Goal: Obtain resource: Download file/media

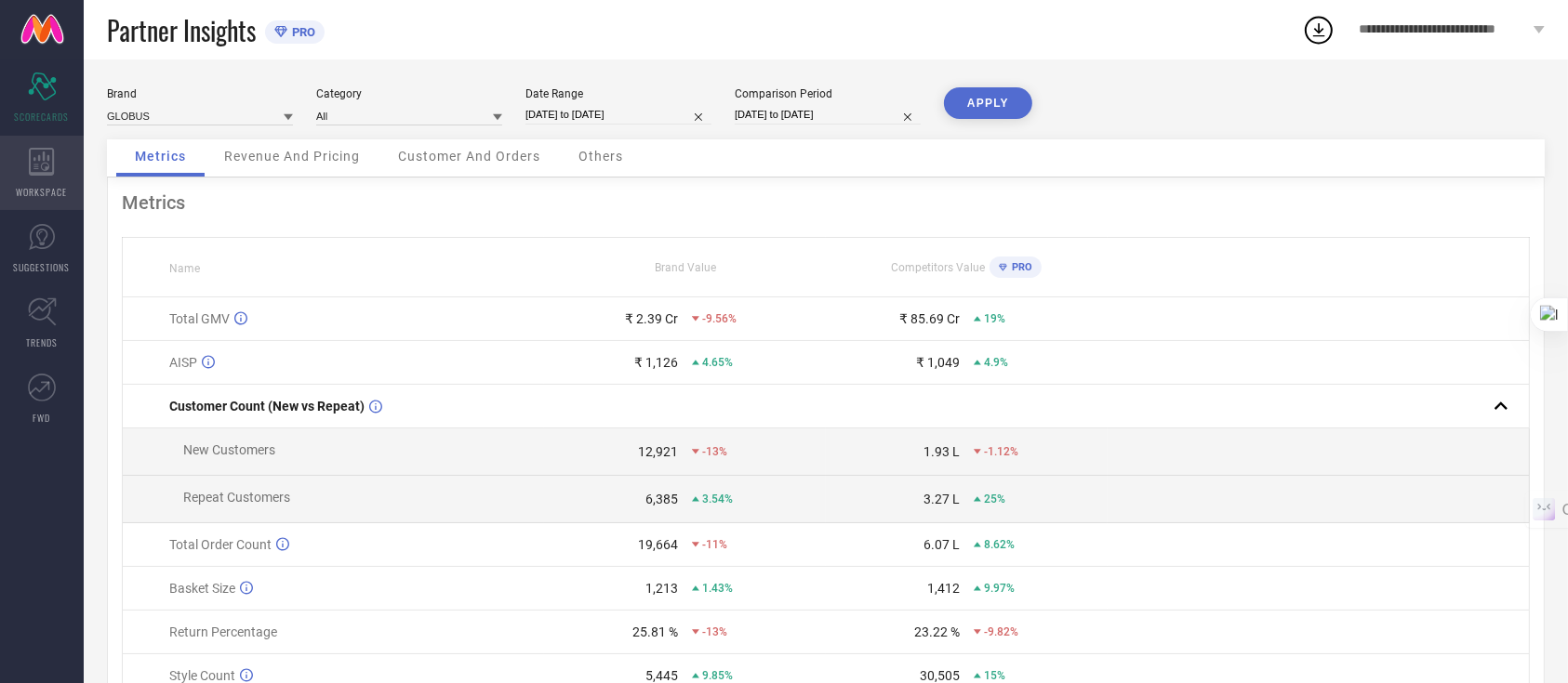
click at [33, 168] on icon at bounding box center [41, 162] width 26 height 27
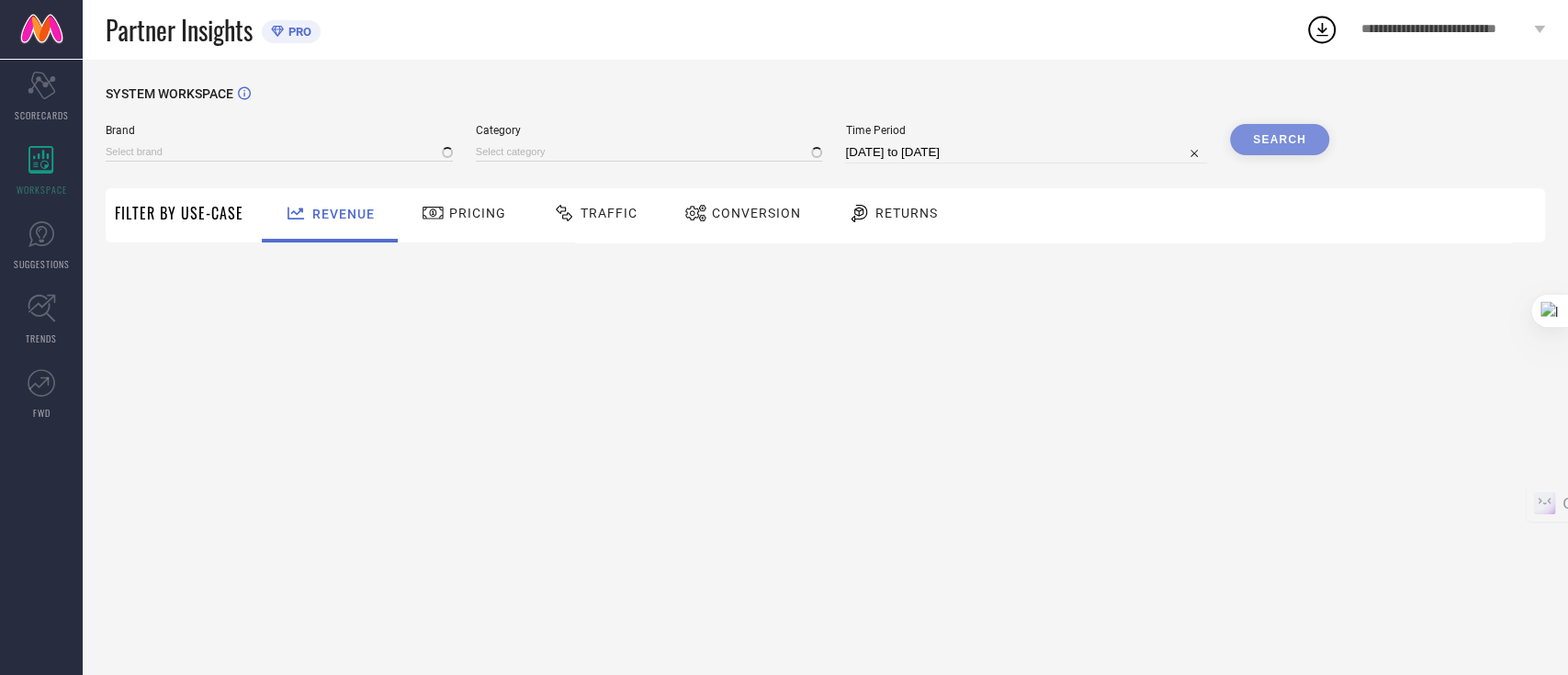
type input "GLOBUS"
type input "All"
click at [608, 208] on span "Traffic" at bounding box center [608, 212] width 57 height 15
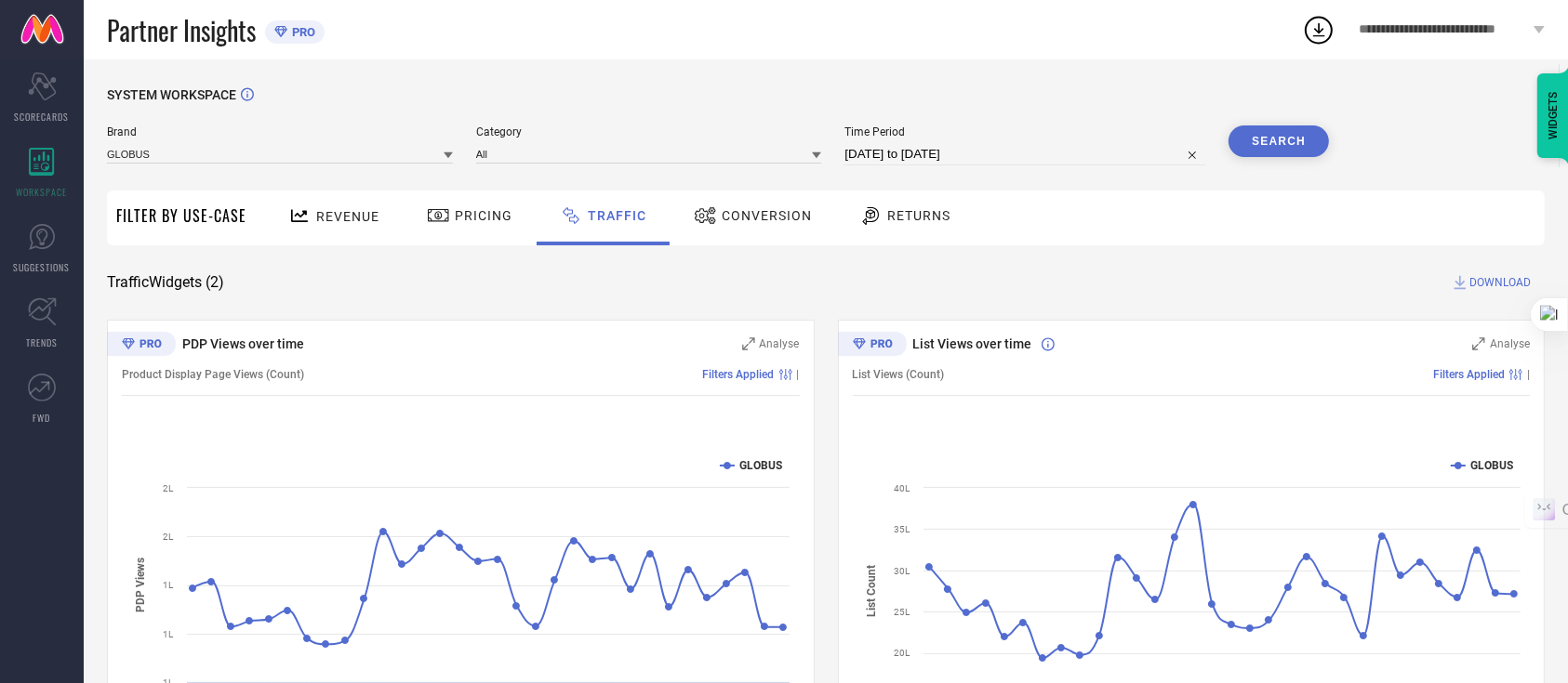
click at [699, 218] on icon at bounding box center [705, 216] width 24 height 23
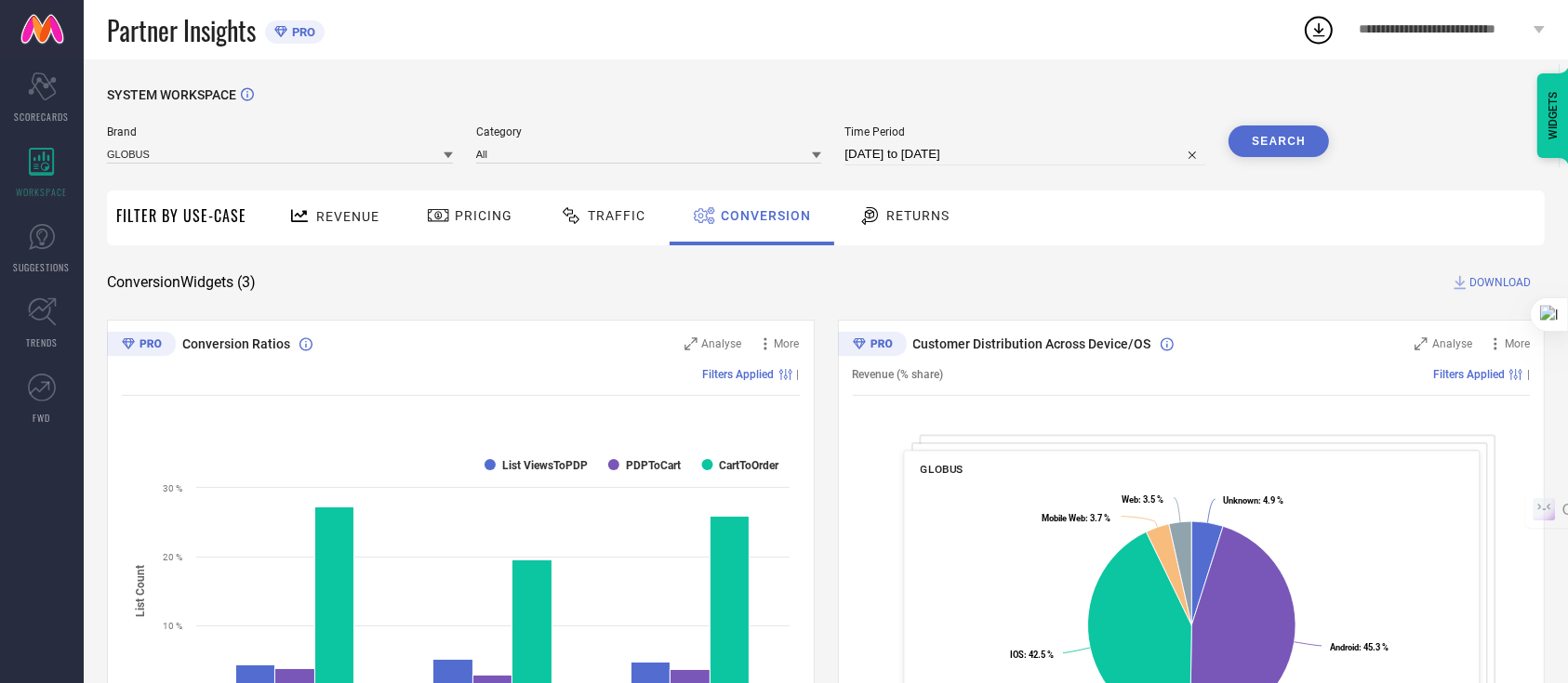
click at [597, 216] on span "Traffic" at bounding box center [616, 215] width 58 height 15
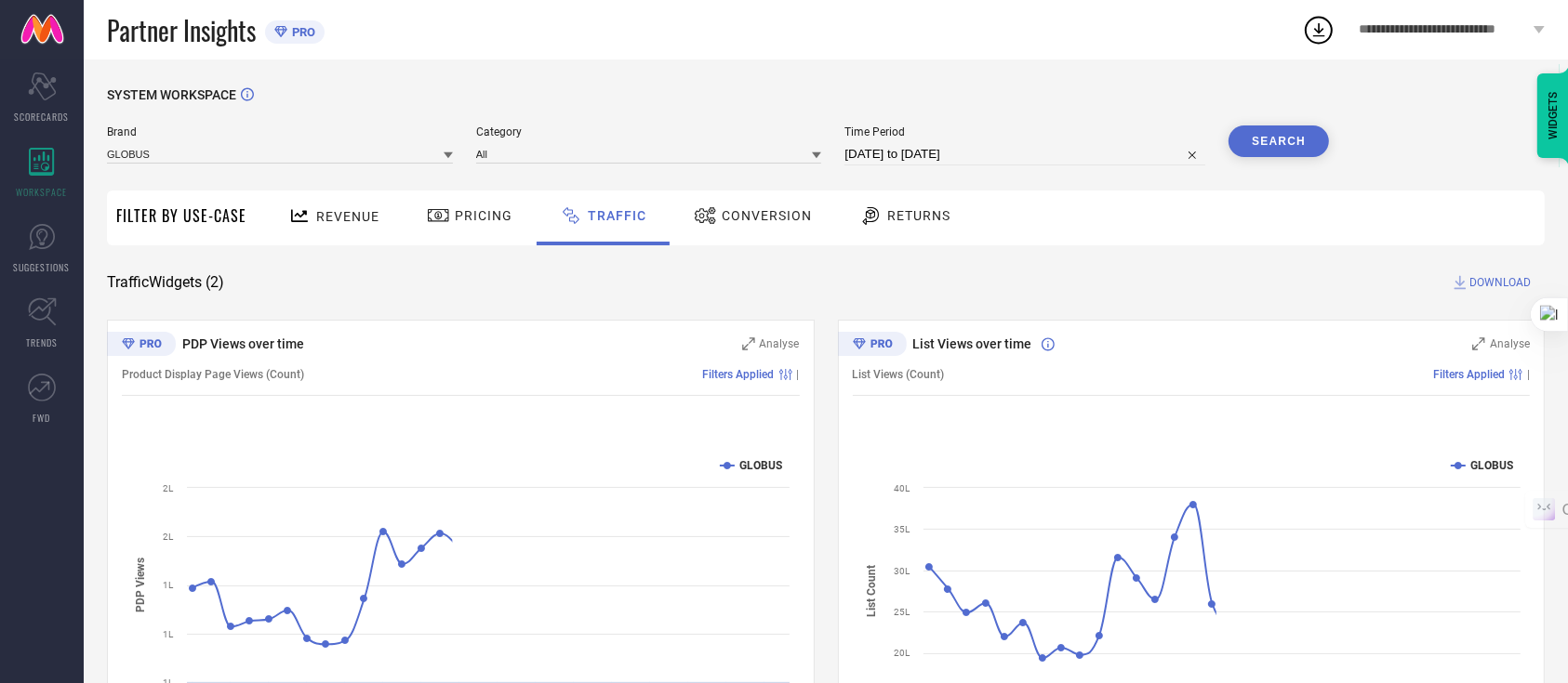
select select "6"
select select "2025"
select select "7"
select select "2025"
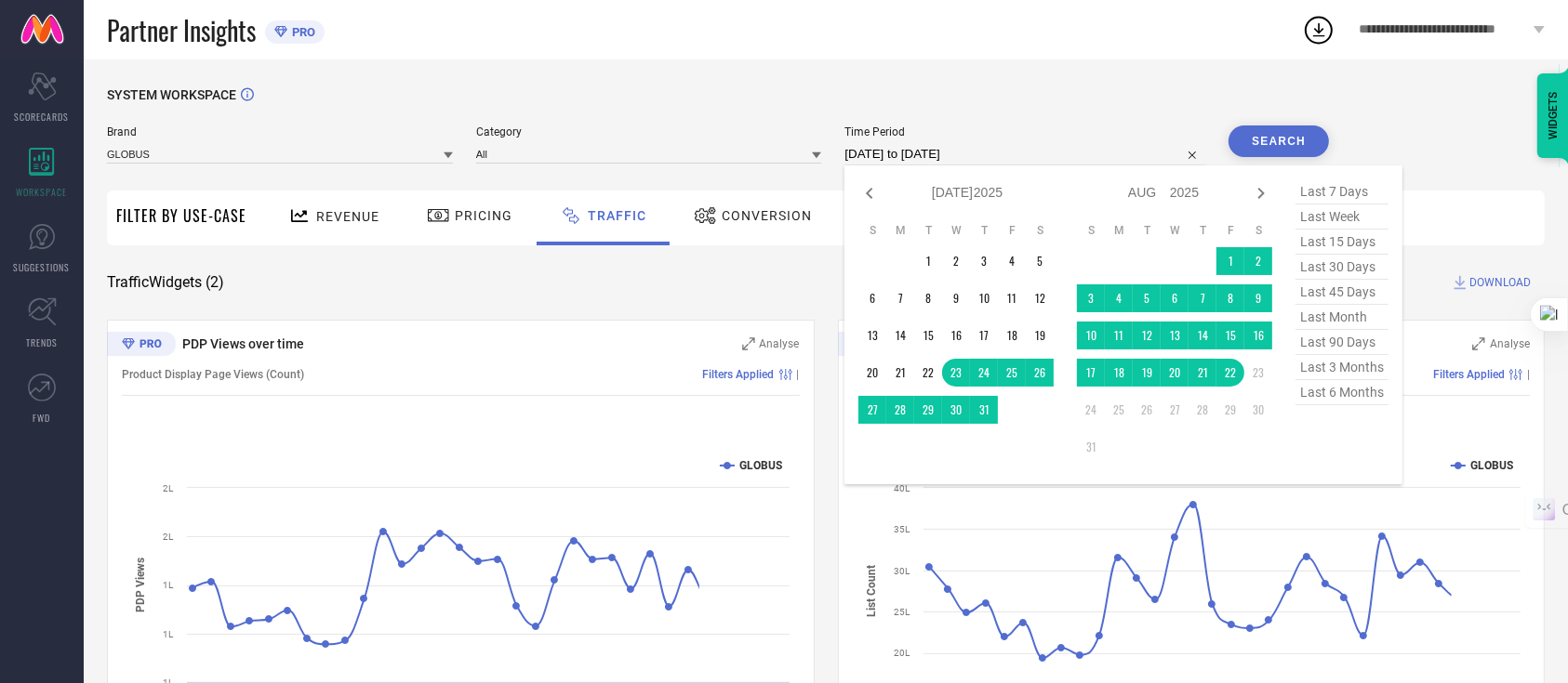
click at [1005, 151] on input "[DATE] to [DATE]" at bounding box center [1025, 154] width 361 height 23
click at [1107, 329] on td "11" at bounding box center [1119, 335] width 27 height 27
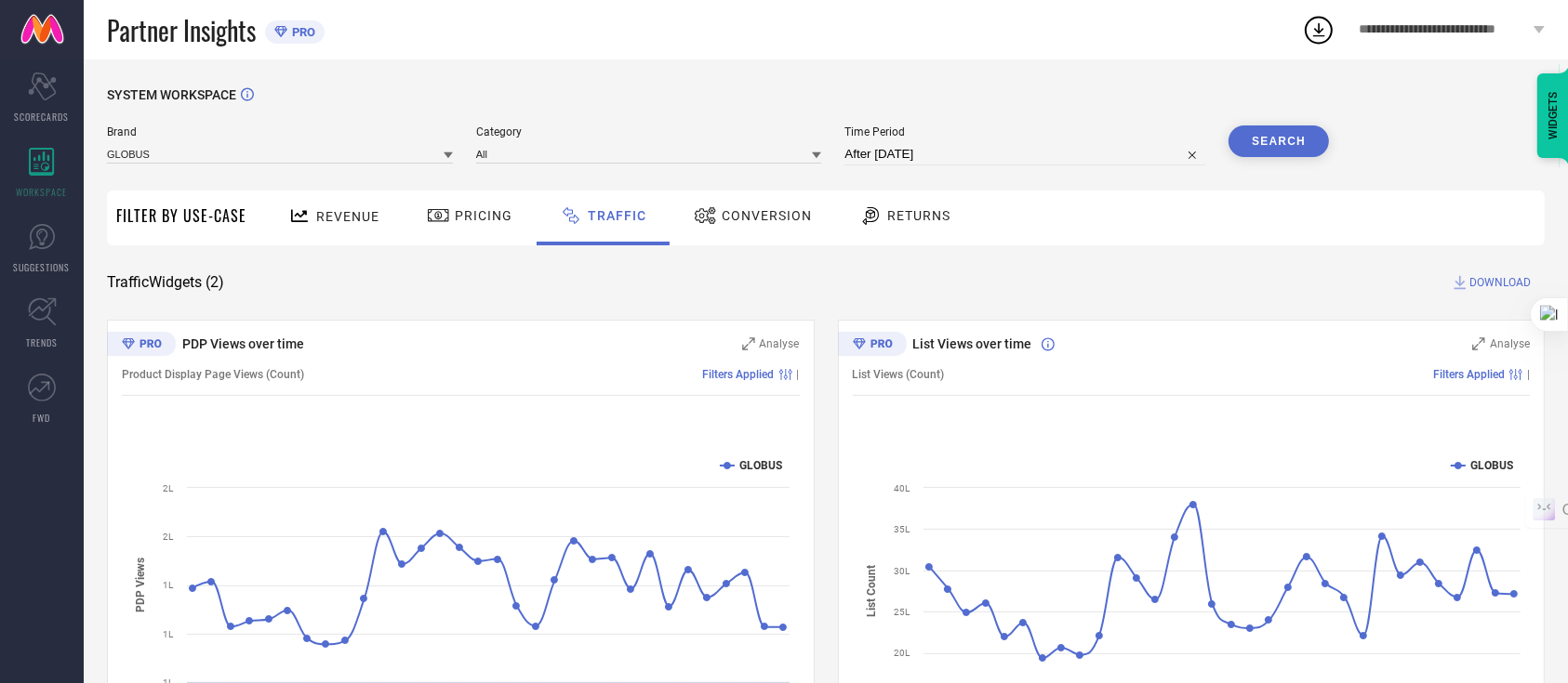
type input "11-08-2025 to 17-08-2025"
click at [1282, 135] on button "Search" at bounding box center [1279, 141] width 100 height 31
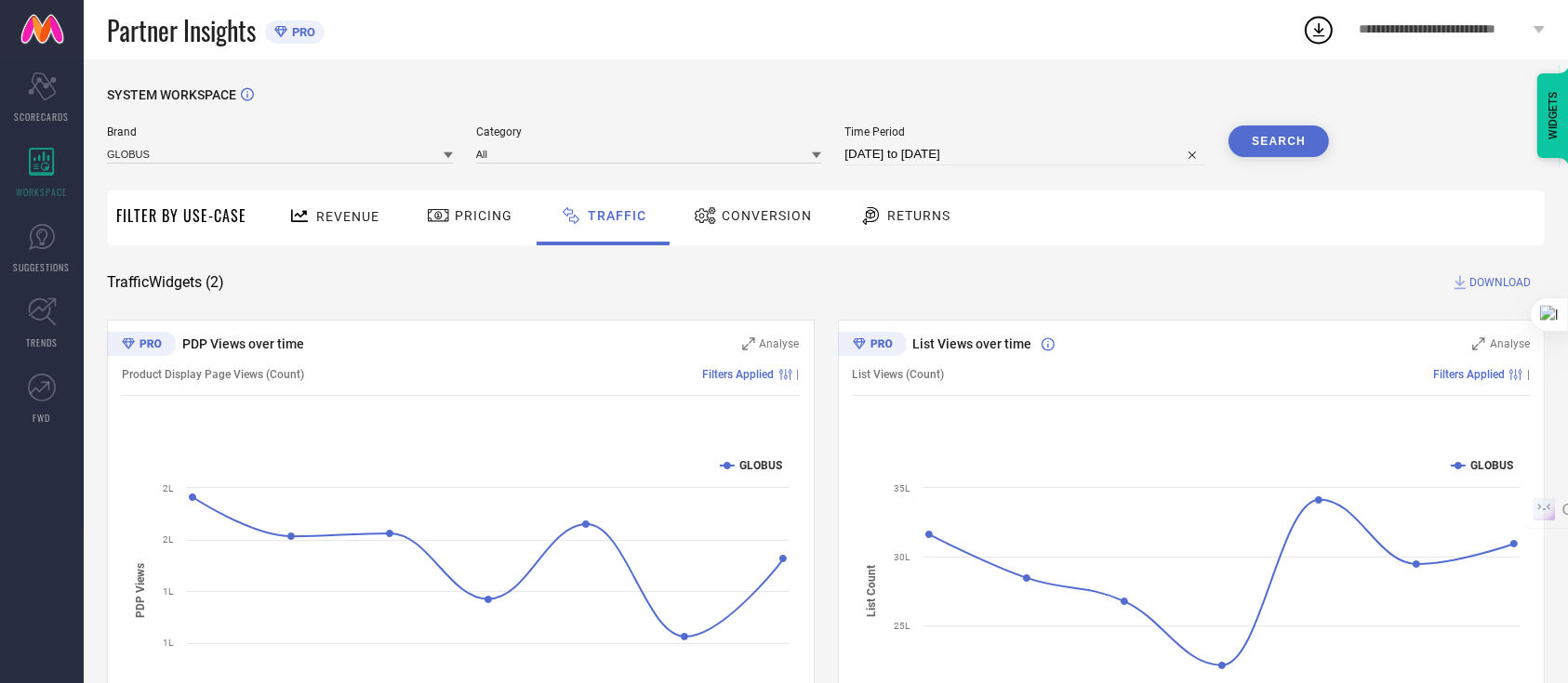
click at [1292, 131] on button "Search" at bounding box center [1279, 141] width 100 height 31
click at [1475, 279] on span "DOWNLOAD" at bounding box center [1499, 282] width 62 height 19
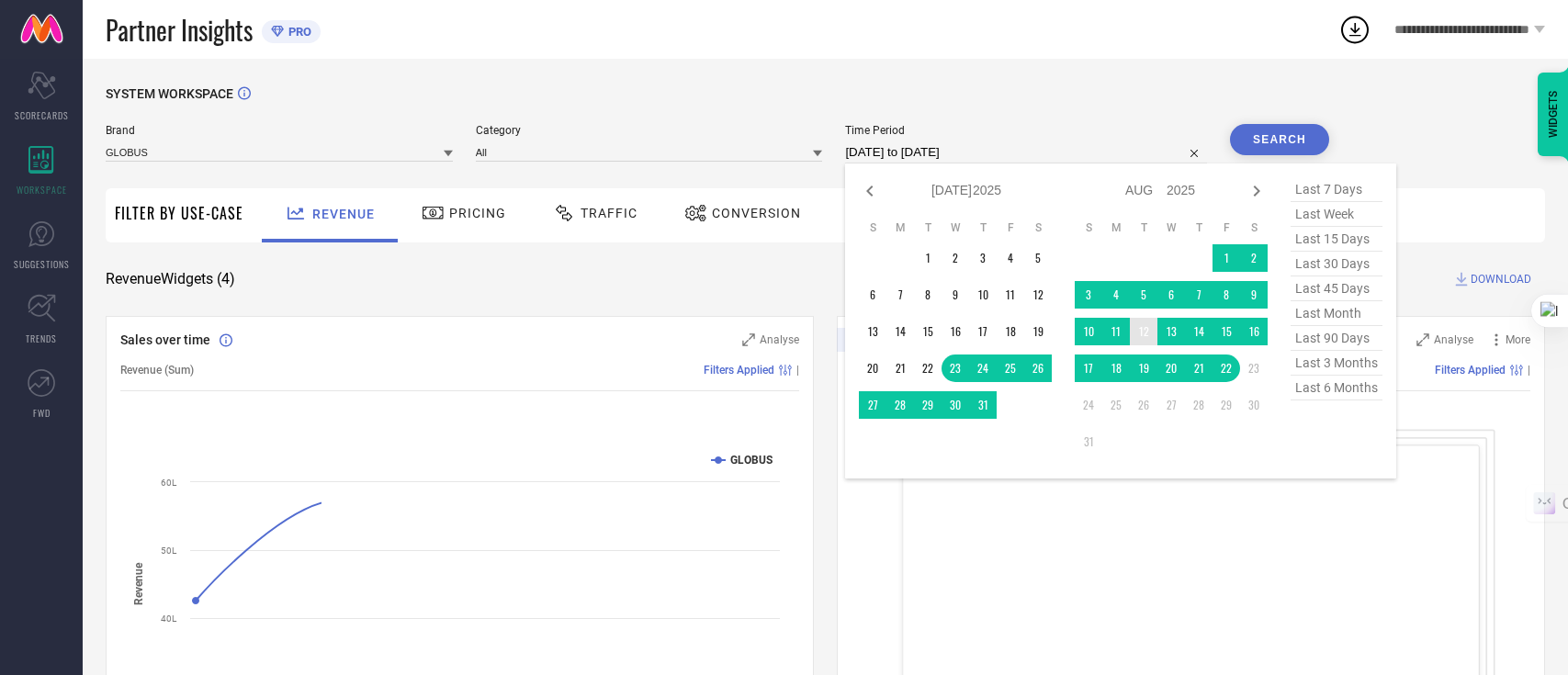
select select "6"
select select "2025"
select select "7"
select select "2025"
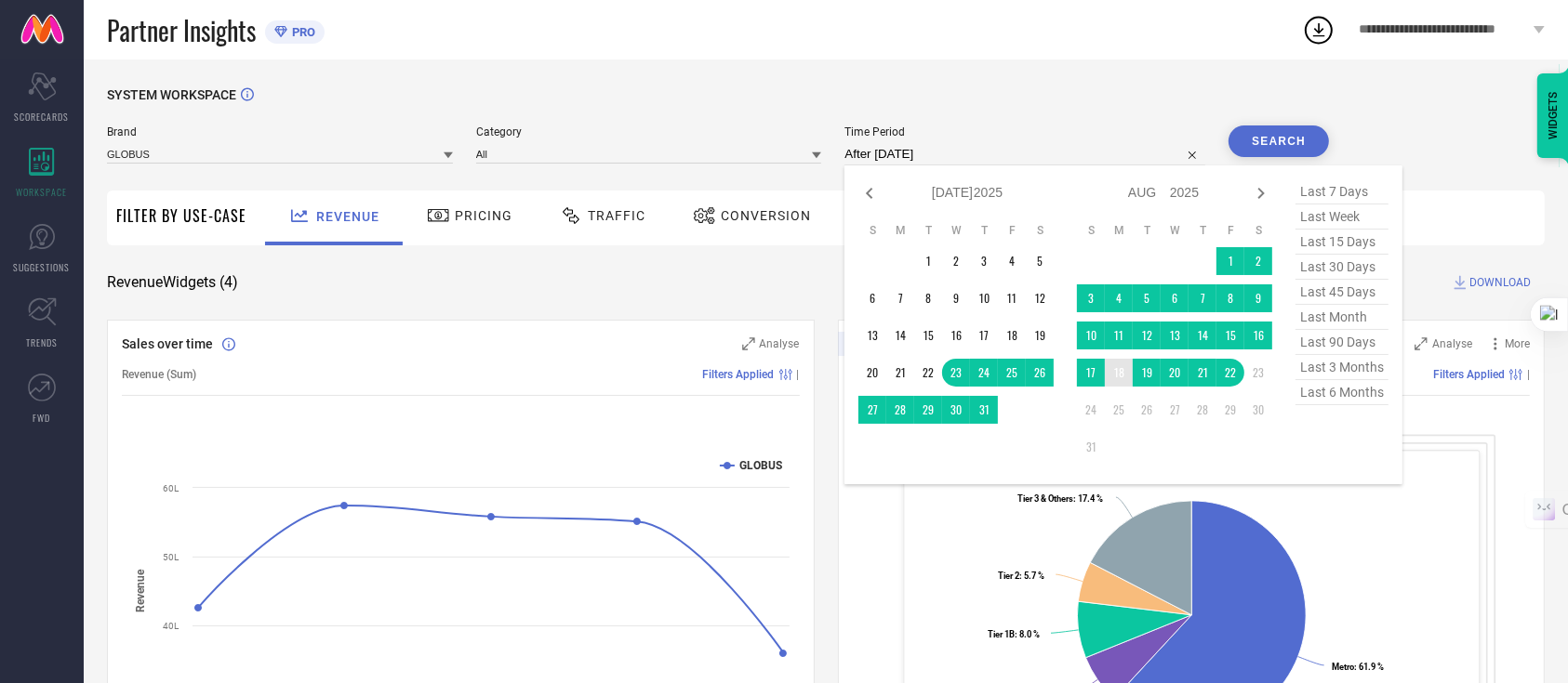
click at [1114, 378] on td "18" at bounding box center [1119, 372] width 27 height 27
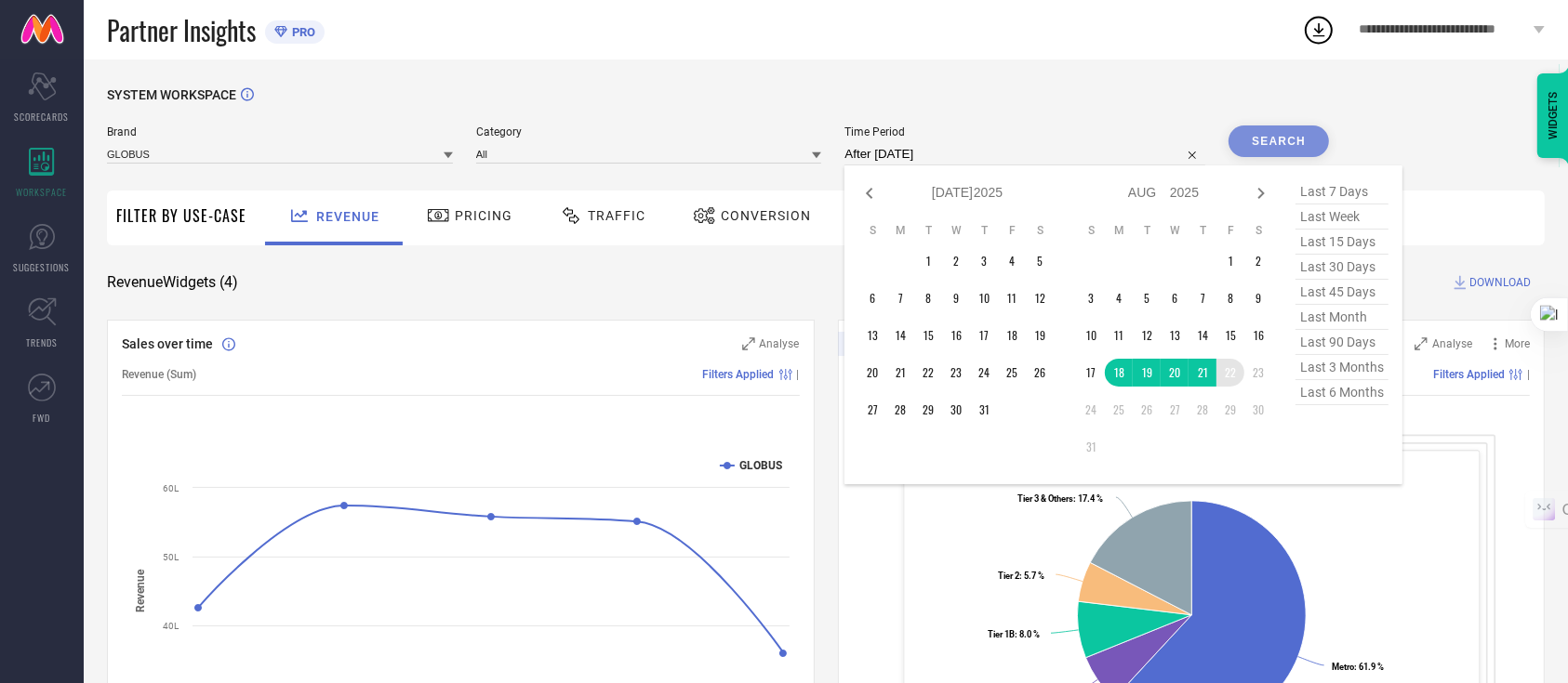
type input "[DATE] to [DATE]"
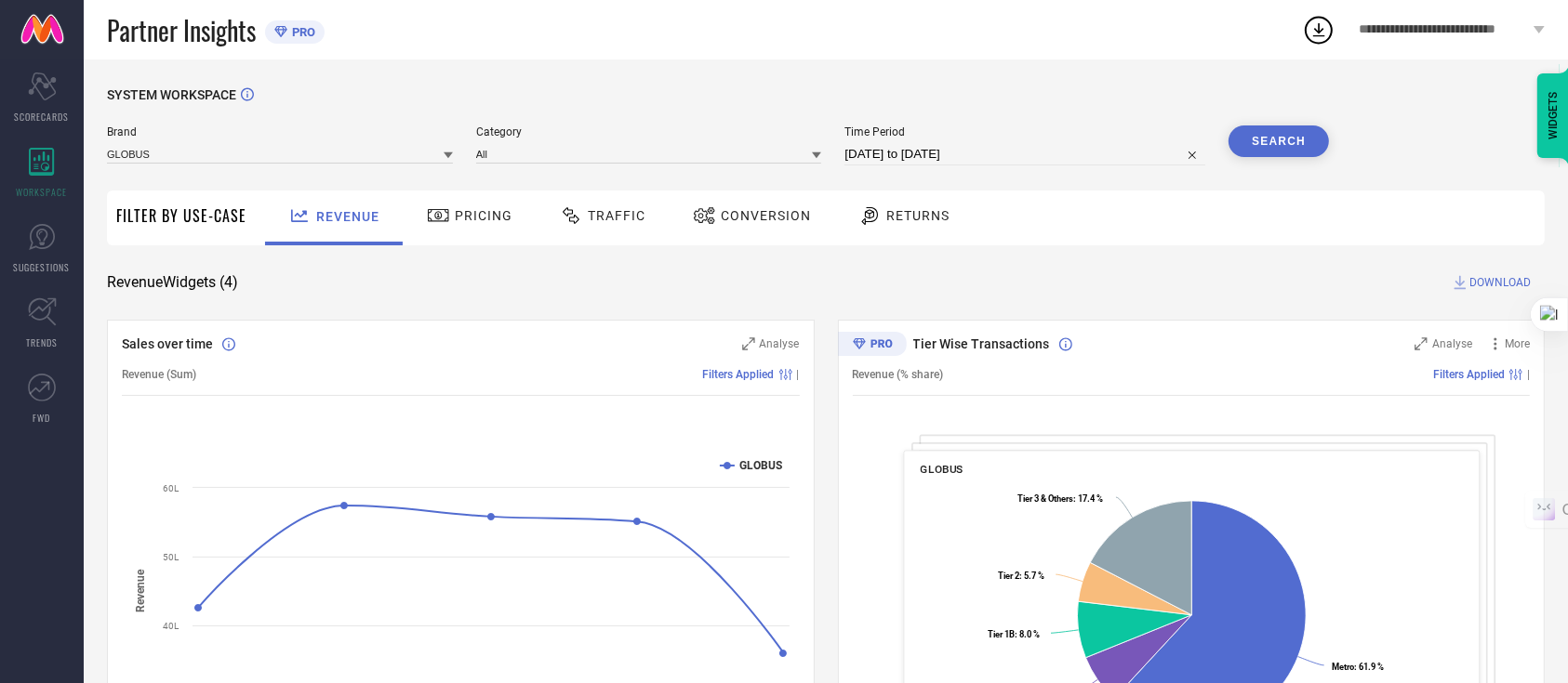
click at [1288, 152] on button "Search" at bounding box center [1279, 141] width 100 height 31
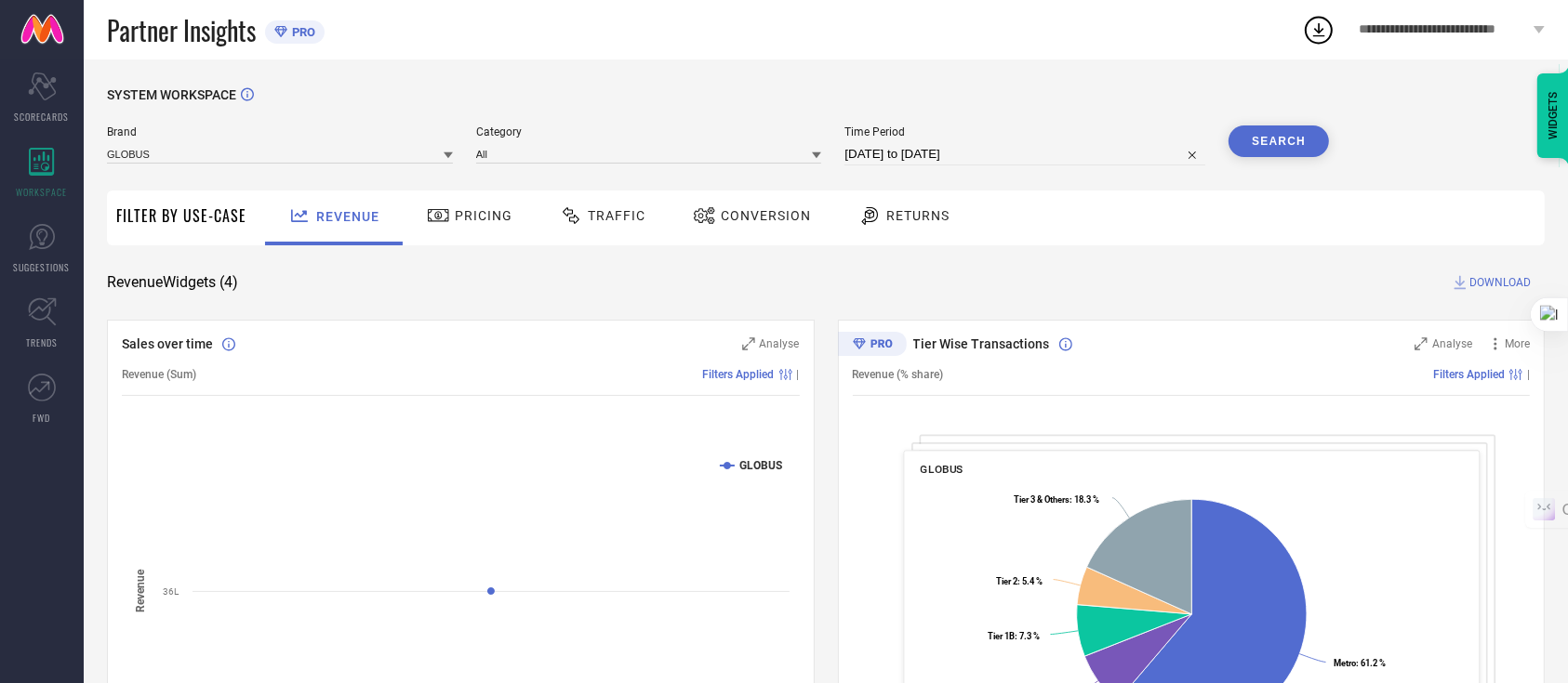
click at [1324, 143] on button "Search" at bounding box center [1279, 141] width 100 height 31
click at [584, 226] on div "Traffic" at bounding box center [602, 216] width 95 height 31
